Goal: Information Seeking & Learning: Understand process/instructions

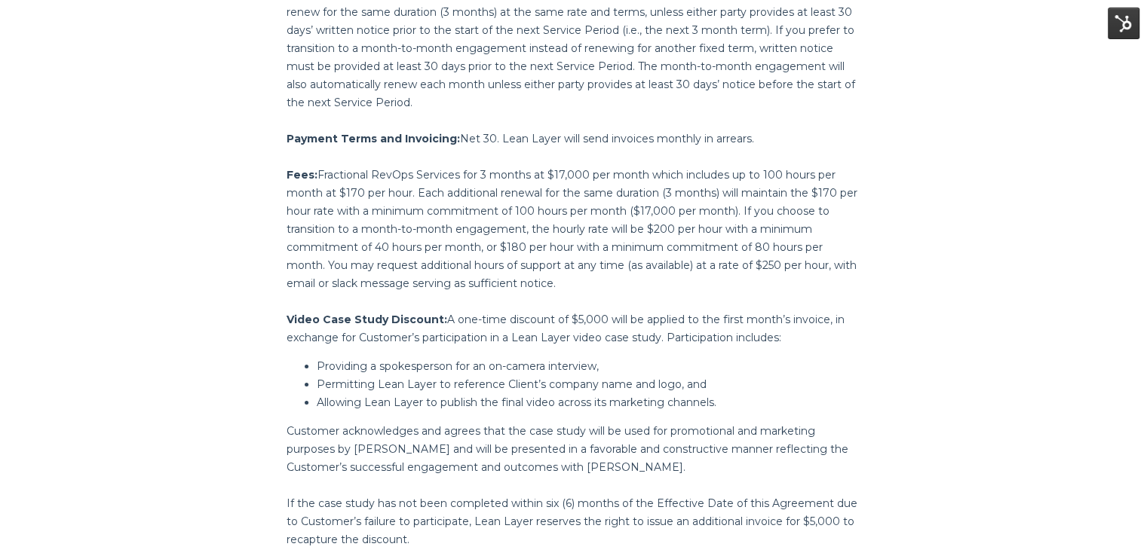
scroll to position [2747, 0]
click at [483, 308] on p "Video Case Study Discount: A one-time discount of $5,000 will be applied to the…" at bounding box center [573, 326] width 574 height 36
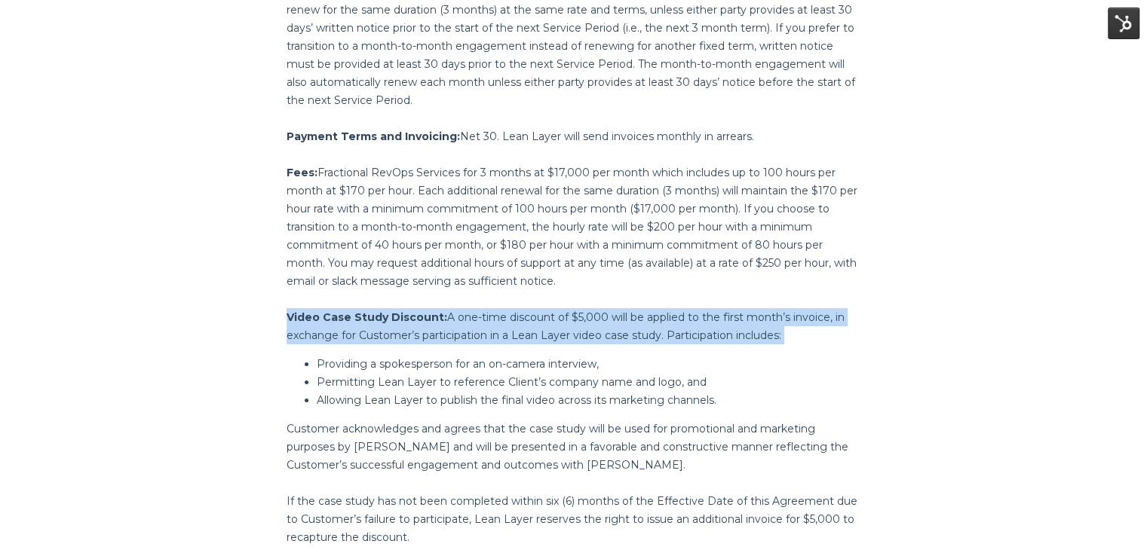
click at [483, 308] on p "Video Case Study Discount: A one-time discount of $5,000 will be applied to the…" at bounding box center [573, 326] width 574 height 36
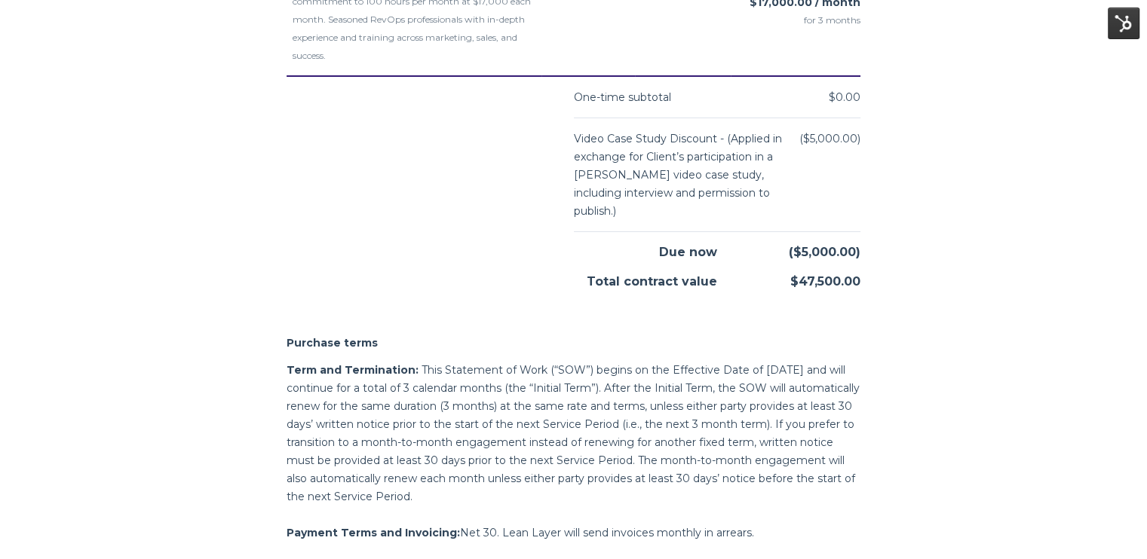
scroll to position [2362, 0]
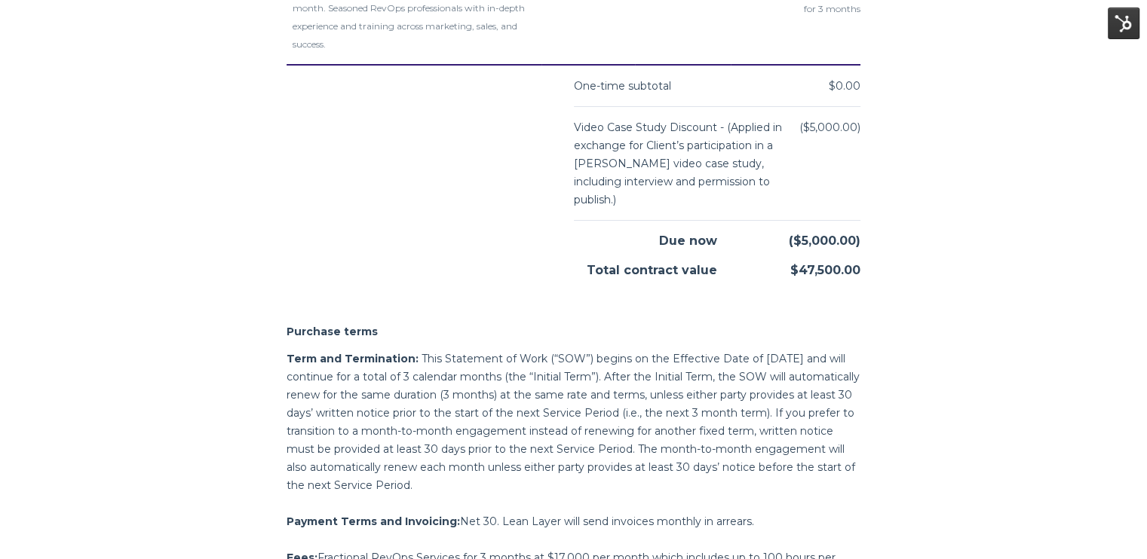
click at [342, 350] on p "Term and Termination: This Statement of Work (“SOW”) begins on the Effective Da…" at bounding box center [573, 422] width 574 height 145
click at [320, 370] on p "Term and Termination: This Statement of Work (“SOW”) begins on the Effective Da…" at bounding box center [573, 422] width 574 height 145
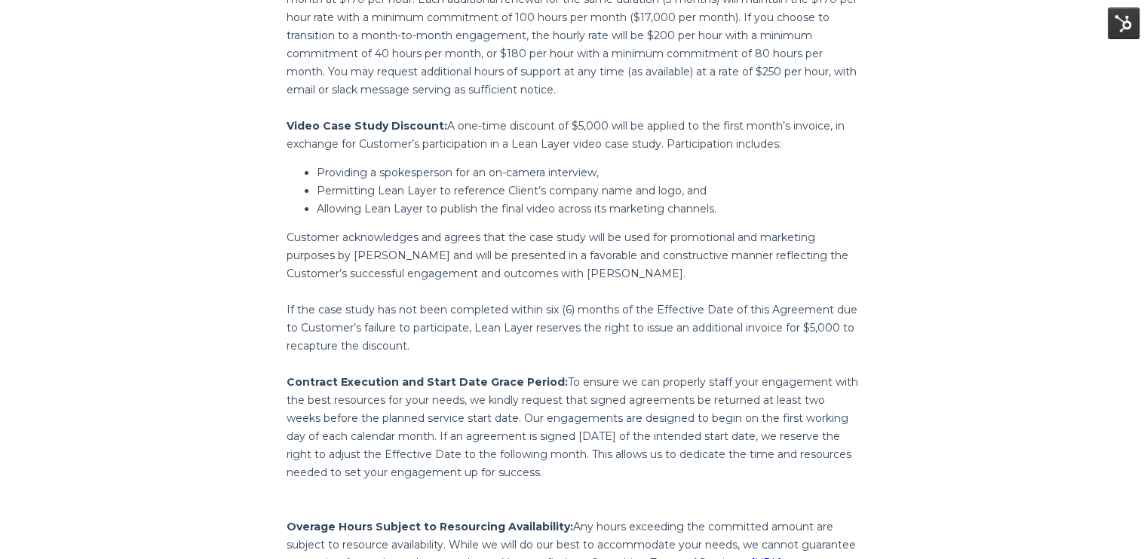
scroll to position [2965, 0]
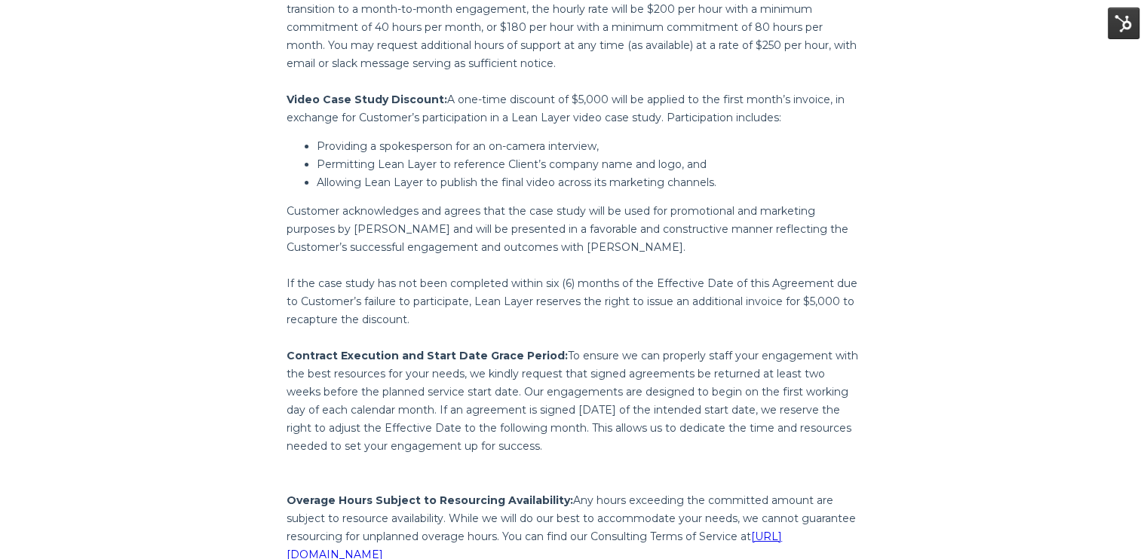
drag, startPoint x: 181, startPoint y: 187, endPoint x: 179, endPoint y: 176, distance: 10.8
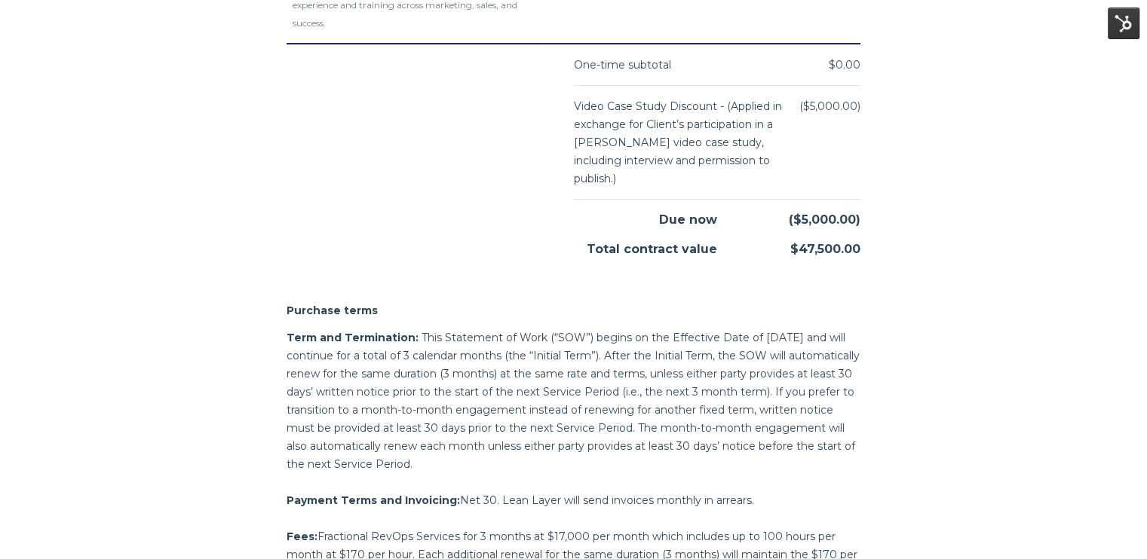
scroll to position [2311, 0]
